Goal: Find specific page/section

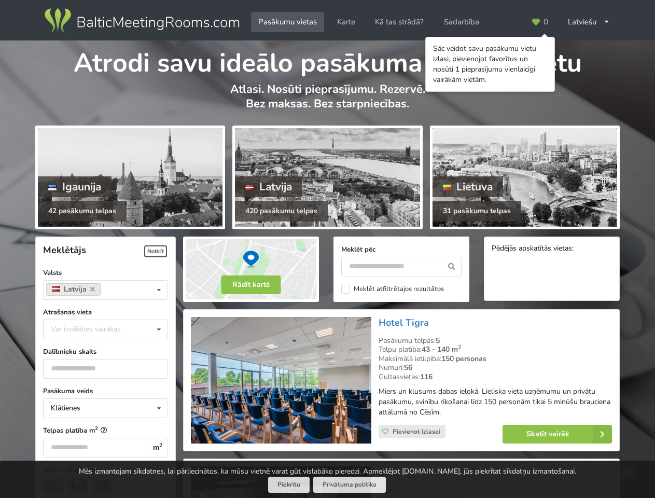
click at [539, 22] on icon at bounding box center [535, 22] width 9 height 8
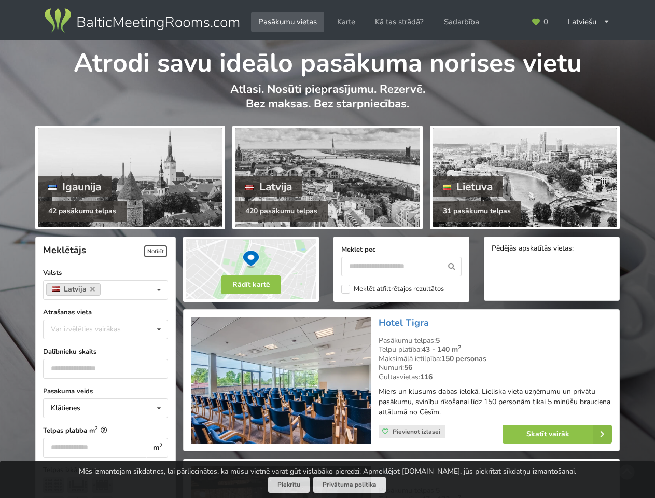
click at [589, 22] on div "Latviešu English Русский" at bounding box center [589, 22] width 57 height 20
click at [156, 251] on span "Notīrīt" at bounding box center [155, 251] width 23 height 12
click at [105, 290] on div "Latvija Valsts Igaunija [GEOGRAPHIC_DATA] [GEOGRAPHIC_DATA]" at bounding box center [105, 290] width 125 height 20
click at [105, 408] on div "Klātienes Klātienes Tiešsaistes Klātienes ar tiešraidi" at bounding box center [105, 410] width 125 height 20
